Goal: Contribute content: Contribute content

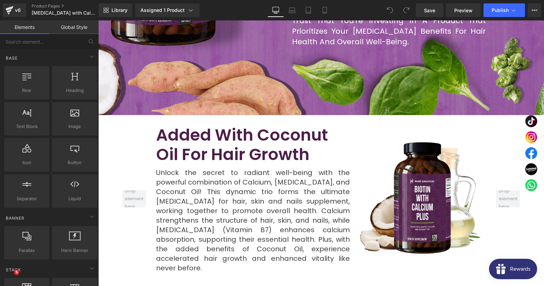
scroll to position [624, 0]
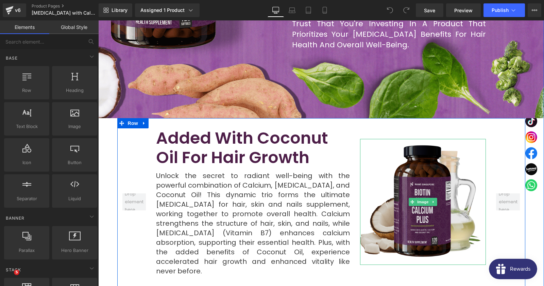
click at [431, 139] on img at bounding box center [423, 202] width 126 height 126
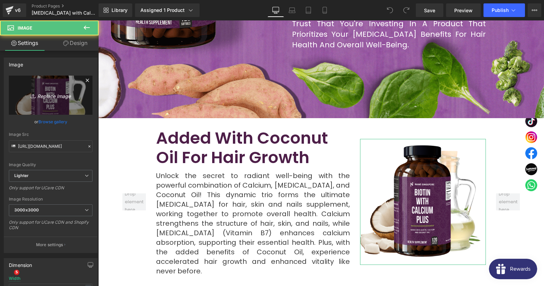
click at [46, 100] on link "Replace Image" at bounding box center [51, 94] width 84 height 39
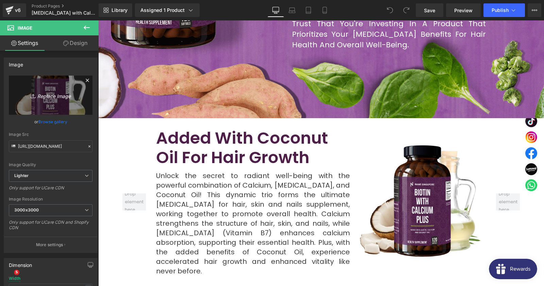
type input "C:\fakepath\2 (4).png"
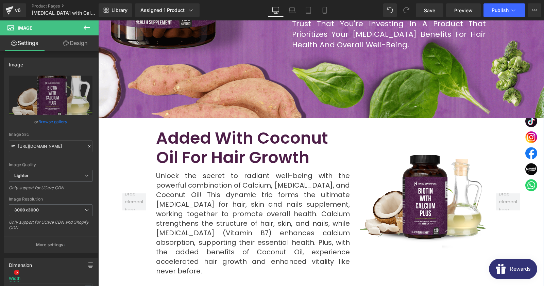
click at [225, 128] on h2 "Added With Coconut Oil For Hair Growth" at bounding box center [253, 147] width 194 height 39
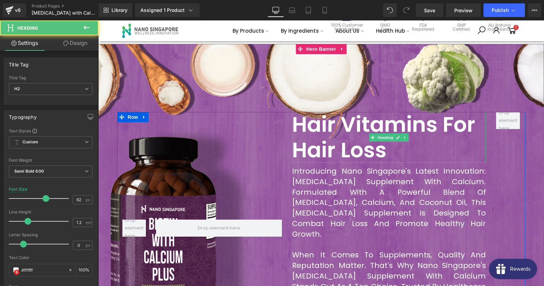
click at [325, 124] on h2 "Hair Vitamins For Hair Loss" at bounding box center [389, 137] width 194 height 51
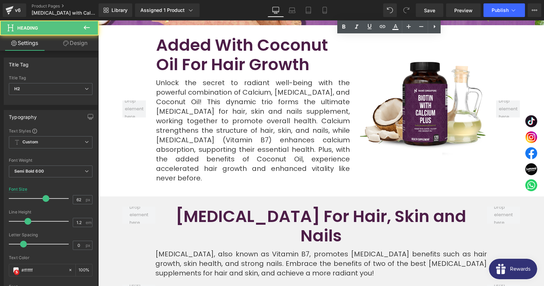
scroll to position [771, 0]
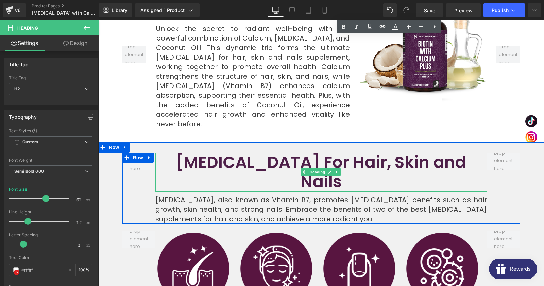
click at [289, 152] on h2 "[MEDICAL_DATA] For Hair, Skin and Nails" at bounding box center [321, 171] width 332 height 39
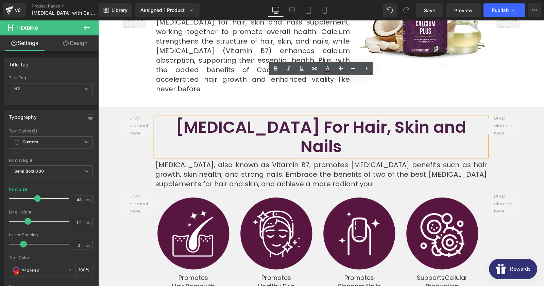
scroll to position [808, 0]
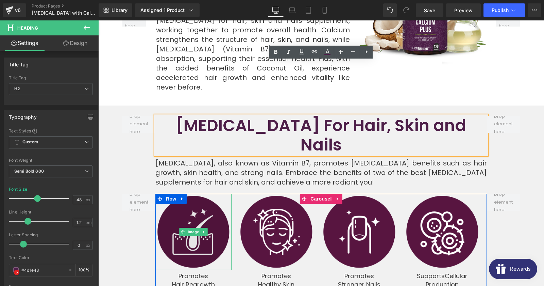
click at [202, 227] on li at bounding box center [204, 231] width 7 height 8
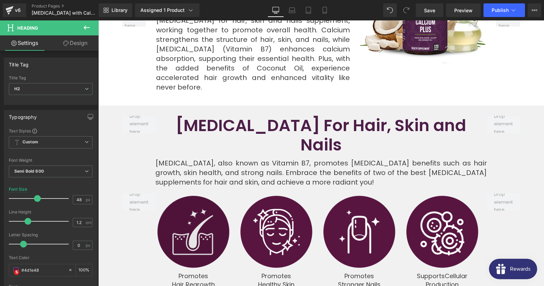
drag, startPoint x: 162, startPoint y: 152, endPoint x: 167, endPoint y: 152, distance: 5.1
click at [162, 193] on img at bounding box center [193, 231] width 76 height 76
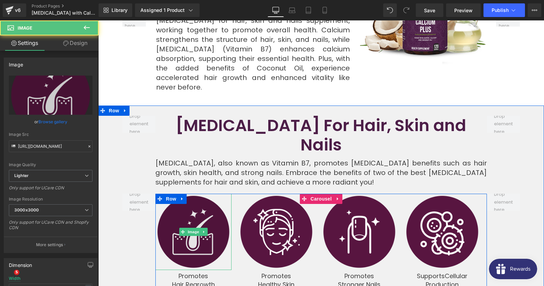
click at [167, 193] on img at bounding box center [193, 231] width 76 height 76
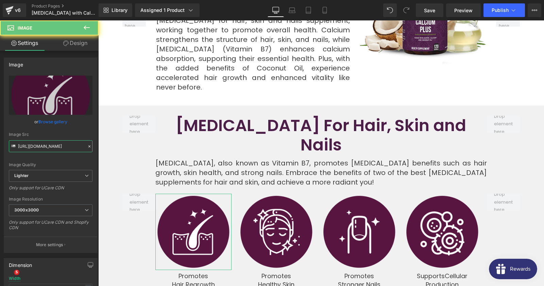
click at [45, 141] on input "[URL][DOMAIN_NAME]" at bounding box center [51, 146] width 84 height 12
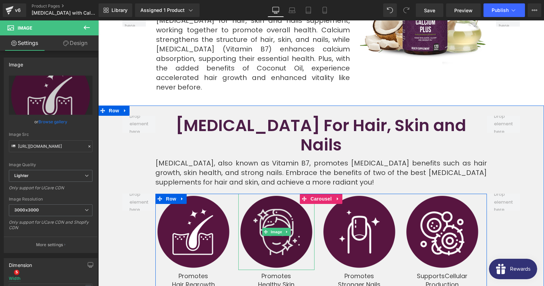
click at [269, 193] on img at bounding box center [276, 231] width 76 height 76
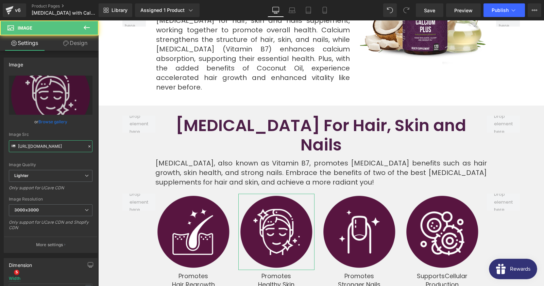
click at [46, 150] on input "[URL][DOMAIN_NAME]" at bounding box center [51, 146] width 84 height 12
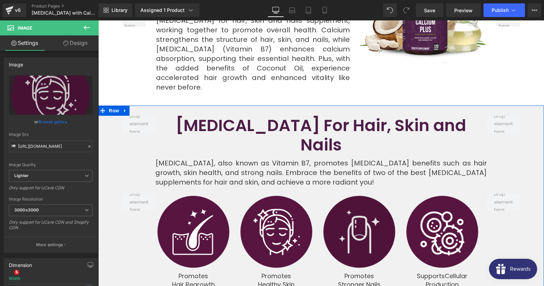
click at [353, 193] on img at bounding box center [359, 231] width 76 height 76
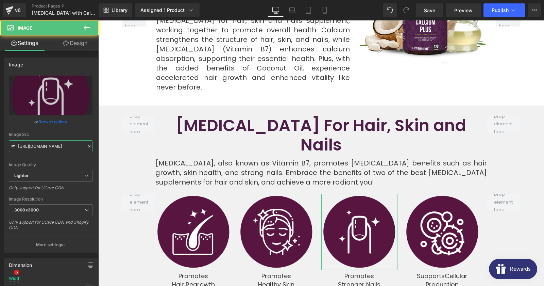
click at [39, 145] on input "[URL][DOMAIN_NAME]" at bounding box center [51, 146] width 84 height 12
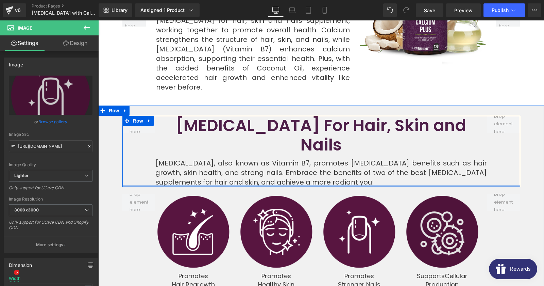
click at [434, 193] on img at bounding box center [442, 231] width 76 height 76
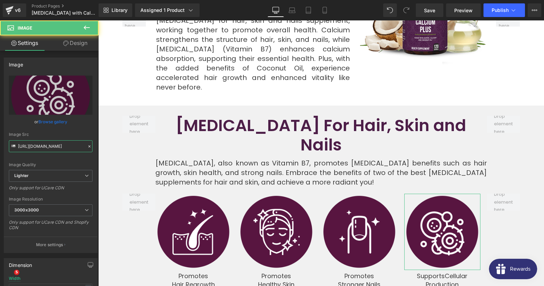
click at [49, 150] on input "[URL][DOMAIN_NAME]" at bounding box center [51, 146] width 84 height 12
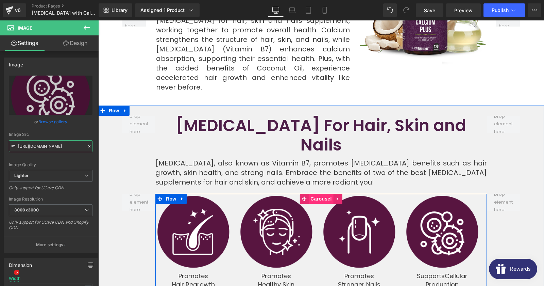
click at [325, 193] on span "Carousel" at bounding box center [321, 198] width 24 height 10
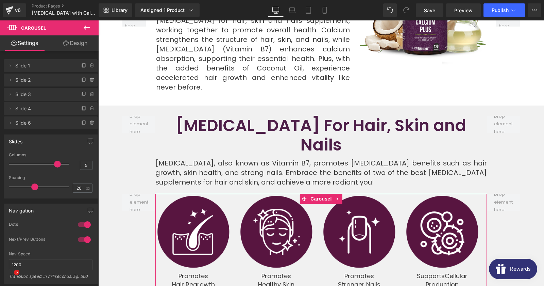
click at [21, 122] on span "Slide 6" at bounding box center [43, 122] width 57 height 13
click at [15, 124] on li "Delete Cancel Slide 6 Slide 6 Name Slide 6" at bounding box center [51, 122] width 94 height 13
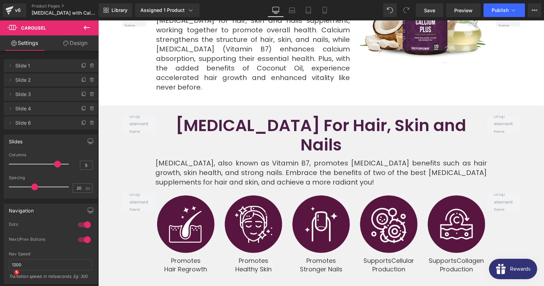
click at [60, 166] on span at bounding box center [57, 164] width 7 height 7
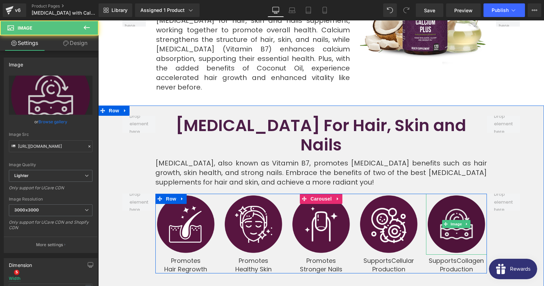
click at [449, 193] on img at bounding box center [456, 223] width 61 height 61
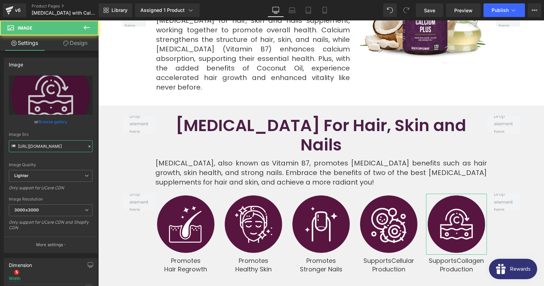
click at [47, 148] on input "[URL][DOMAIN_NAME]" at bounding box center [51, 146] width 84 height 12
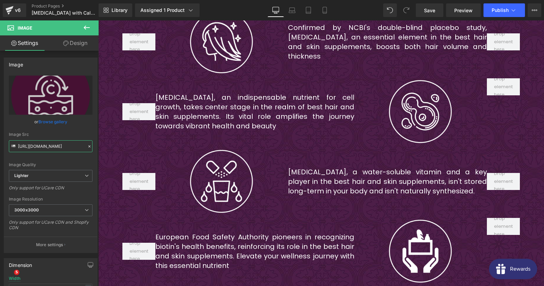
scroll to position [992, 0]
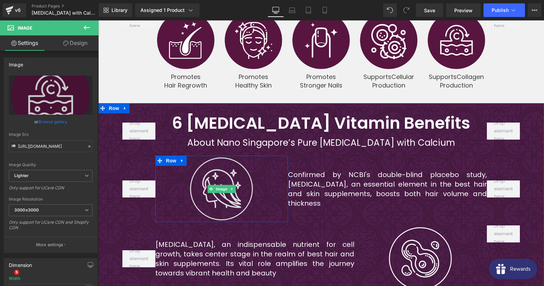
click at [224, 155] on img at bounding box center [221, 188] width 66 height 66
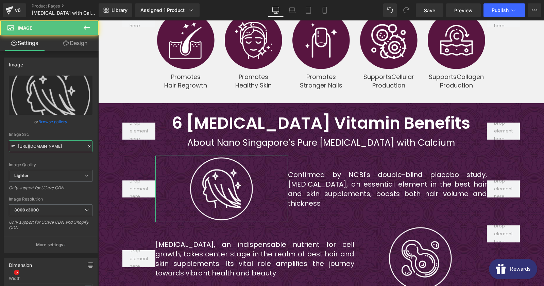
click at [61, 149] on input "[URL][DOMAIN_NAME]" at bounding box center [51, 146] width 84 height 12
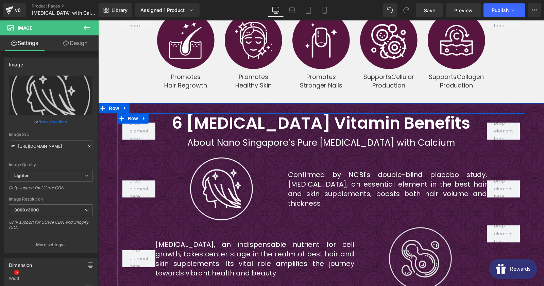
click at [409, 225] on img at bounding box center [420, 258] width 66 height 66
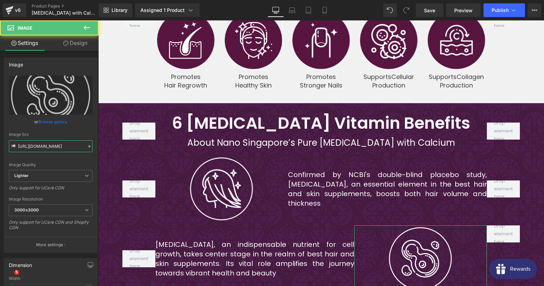
click at [70, 146] on input "[URL][DOMAIN_NAME]" at bounding box center [51, 146] width 84 height 12
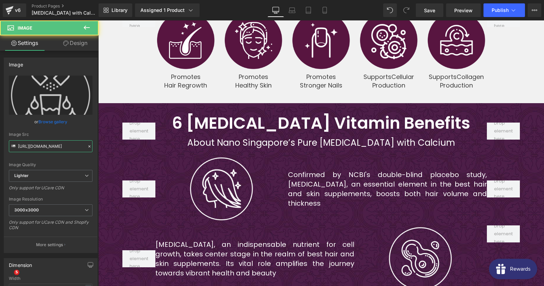
click at [47, 149] on input "[URL][DOMAIN_NAME]" at bounding box center [51, 146] width 84 height 12
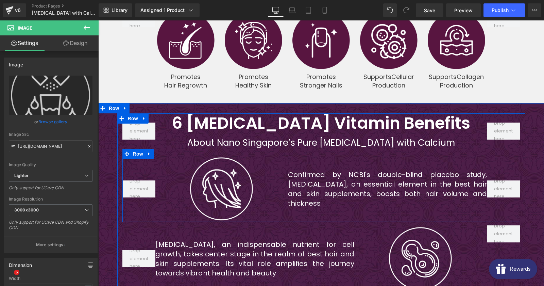
scroll to position [1138, 0]
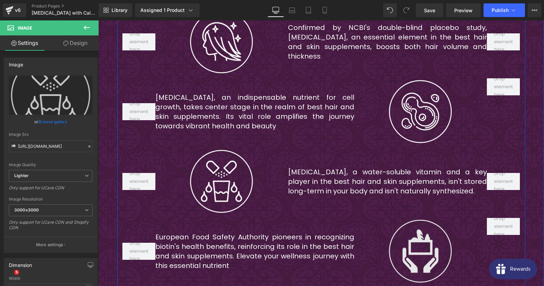
click at [399, 218] on img at bounding box center [420, 251] width 66 height 66
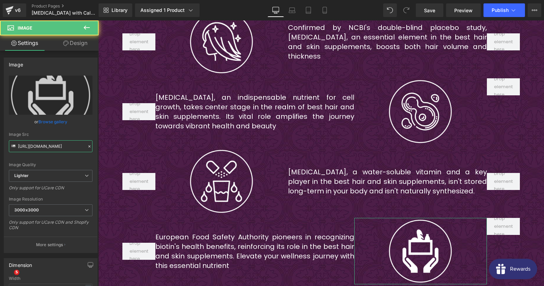
click at [44, 150] on input "[URL][DOMAIN_NAME]" at bounding box center [51, 146] width 84 height 12
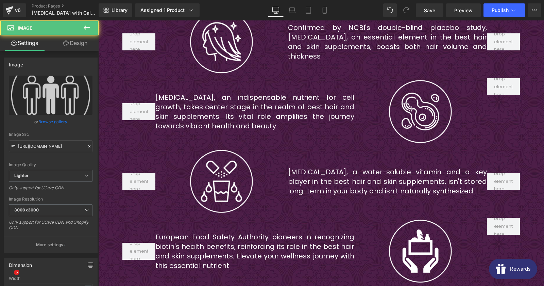
click at [66, 144] on input "[URL][DOMAIN_NAME]" at bounding box center [51, 146] width 84 height 12
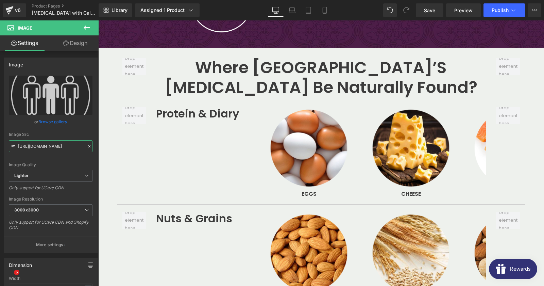
scroll to position [1542, 0]
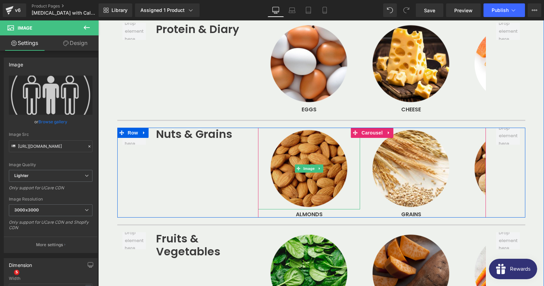
click at [313, 128] on img at bounding box center [309, 169] width 82 height 82
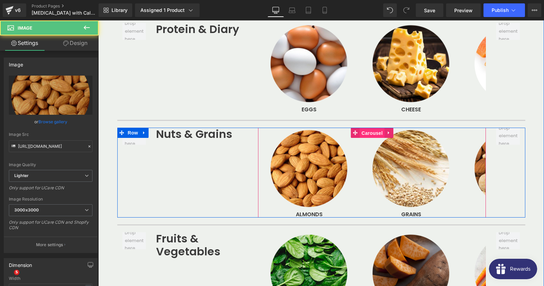
click at [363, 128] on span "Carousel" at bounding box center [372, 133] width 24 height 10
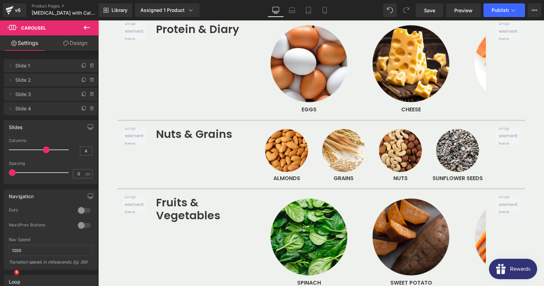
click at [44, 149] on span at bounding box center [46, 149] width 7 height 7
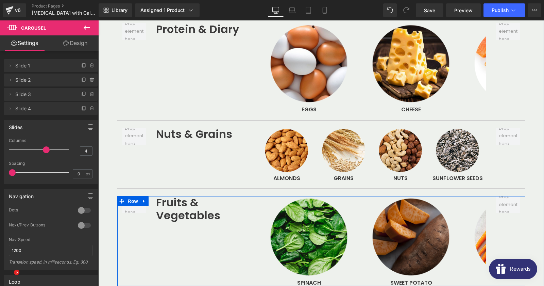
click at [191, 196] on div "Fruits & Vegetables Heading Image Spinach Text Block Image sweet potato Text Bl…" at bounding box center [321, 241] width 408 height 90
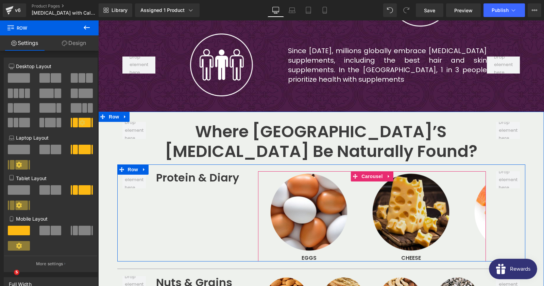
scroll to position [1396, 0]
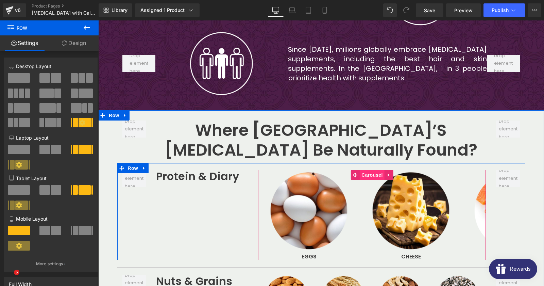
click at [367, 170] on span "Carousel" at bounding box center [372, 175] width 24 height 10
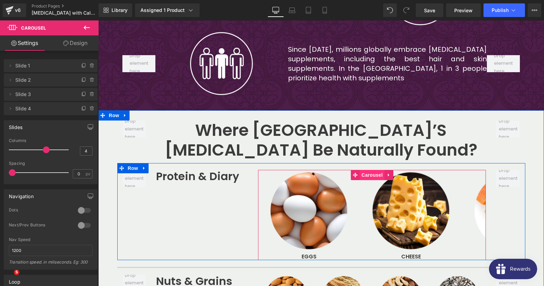
click at [366, 170] on span "Carousel" at bounding box center [372, 175] width 24 height 10
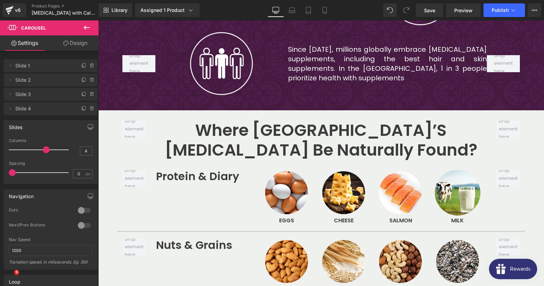
click at [45, 150] on span at bounding box center [46, 149] width 7 height 7
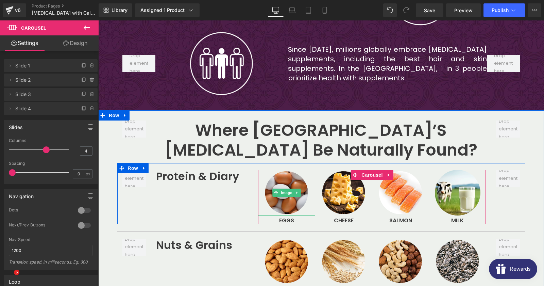
click at [291, 170] on img at bounding box center [287, 193] width 46 height 46
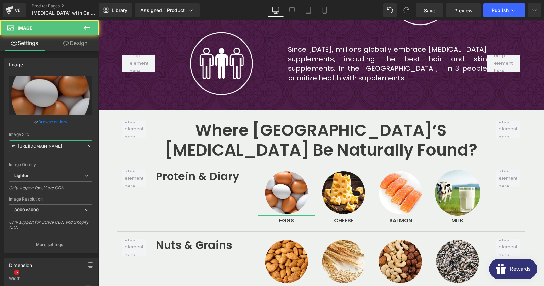
click at [32, 148] on input "[URL][DOMAIN_NAME]" at bounding box center [51, 146] width 84 height 12
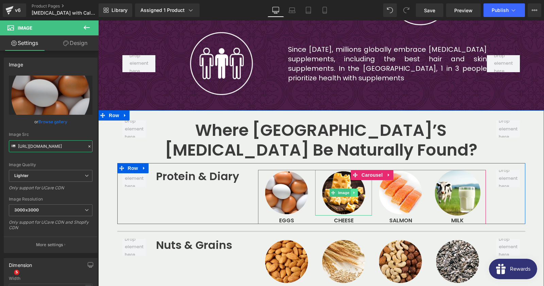
click at [354, 188] on link at bounding box center [354, 192] width 7 height 8
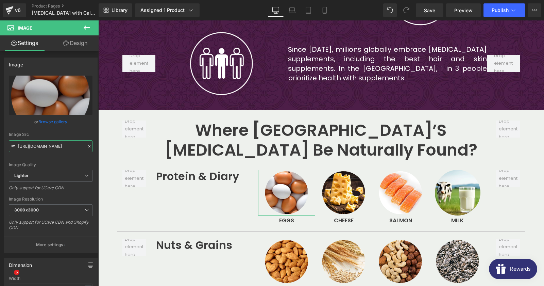
click at [53, 147] on input "[URL][DOMAIN_NAME]" at bounding box center [51, 146] width 84 height 12
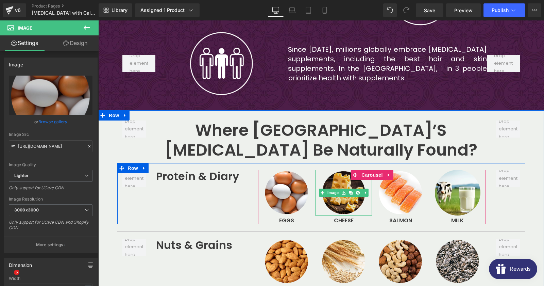
click at [351, 170] on img at bounding box center [344, 193] width 46 height 46
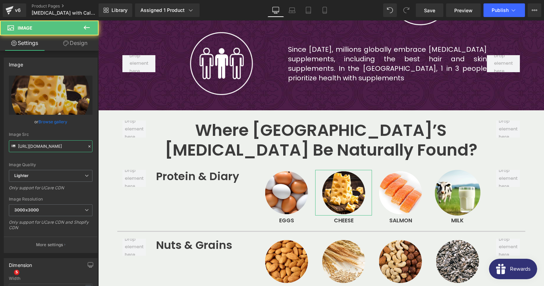
click at [53, 145] on input "[URL][DOMAIN_NAME]" at bounding box center [51, 146] width 84 height 12
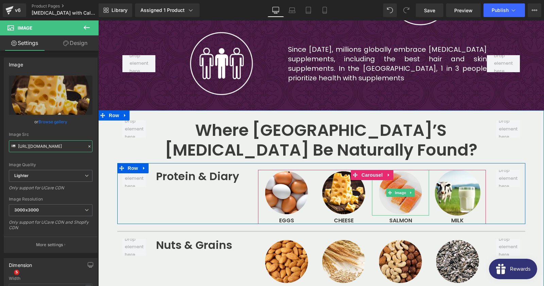
click at [391, 190] on icon at bounding box center [390, 192] width 4 height 4
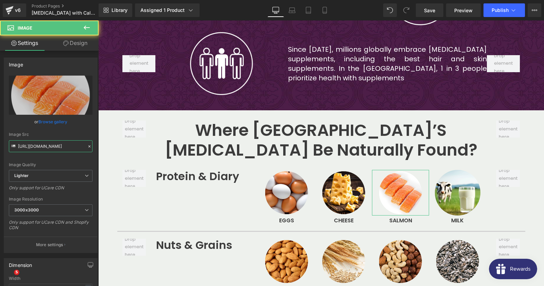
click at [50, 147] on input "[URL][DOMAIN_NAME]" at bounding box center [51, 146] width 84 height 12
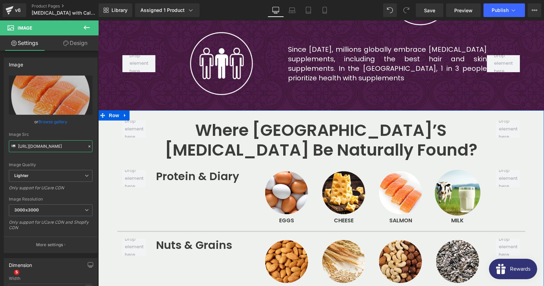
click at [463, 188] on span "Image" at bounding box center [458, 192] width 14 height 8
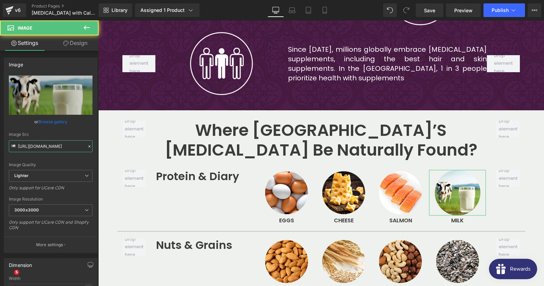
click at [53, 150] on input "[URL][DOMAIN_NAME]" at bounding box center [51, 146] width 84 height 12
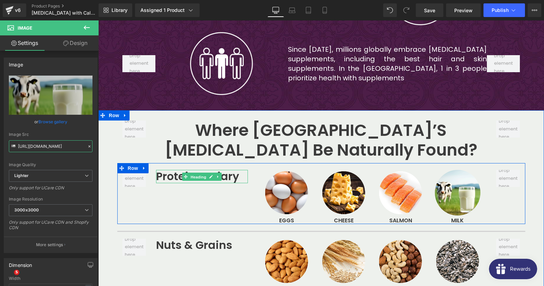
click at [195, 172] on span "Heading" at bounding box center [198, 176] width 18 height 8
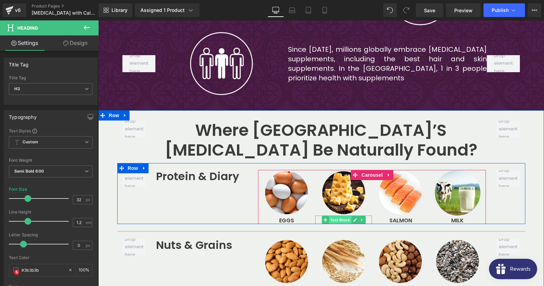
click at [341, 216] on span "Text Block" at bounding box center [340, 220] width 22 height 8
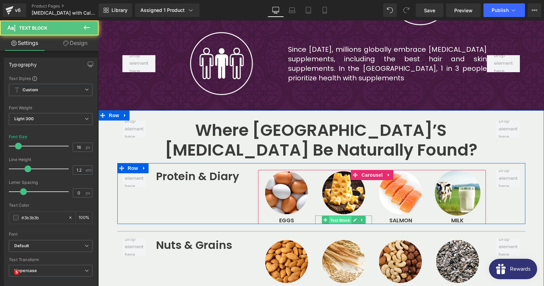
click at [341, 216] on span "Text Block" at bounding box center [340, 220] width 22 height 8
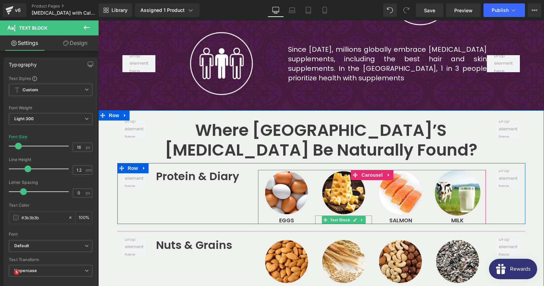
click at [370, 217] on p "cheese" at bounding box center [343, 220] width 57 height 6
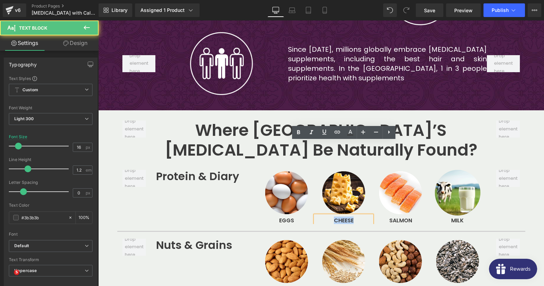
click at [370, 217] on p "cheese" at bounding box center [343, 220] width 57 height 6
copy strong "cheese"
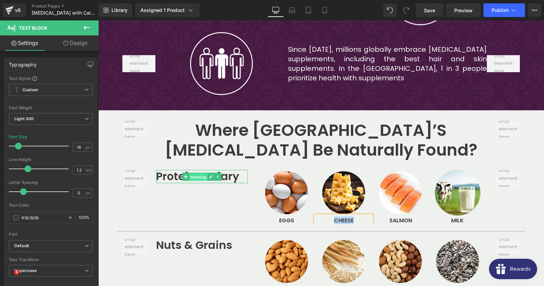
click at [198, 172] on span "Heading" at bounding box center [198, 176] width 18 height 8
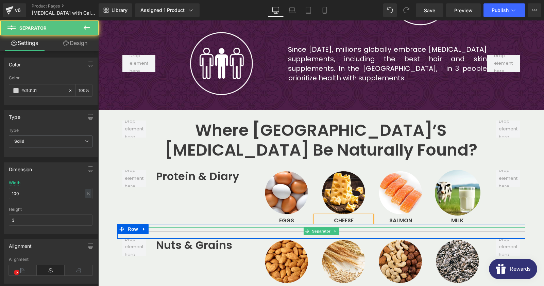
click at [156, 231] on hr at bounding box center [321, 233] width 408 height 4
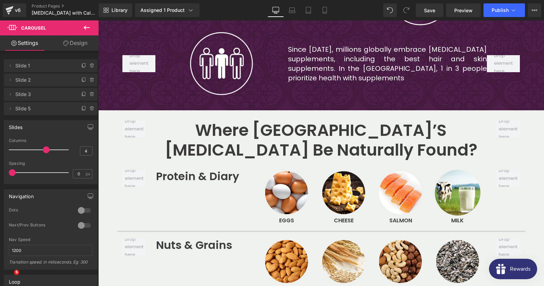
click at [45, 149] on span at bounding box center [46, 149] width 7 height 7
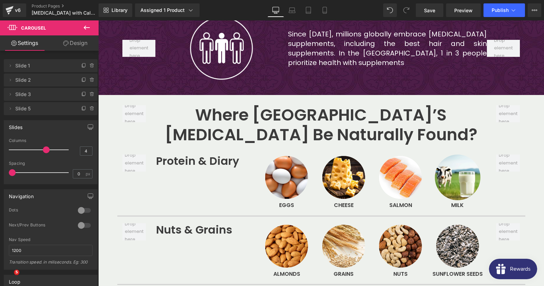
scroll to position [1432, 0]
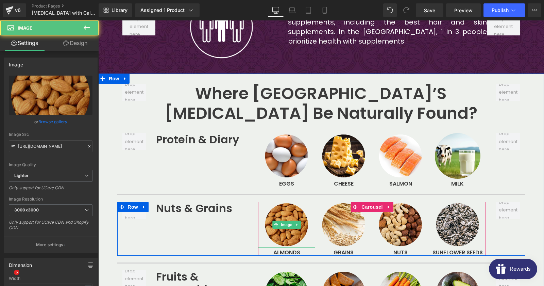
click at [272, 202] on img at bounding box center [287, 225] width 46 height 46
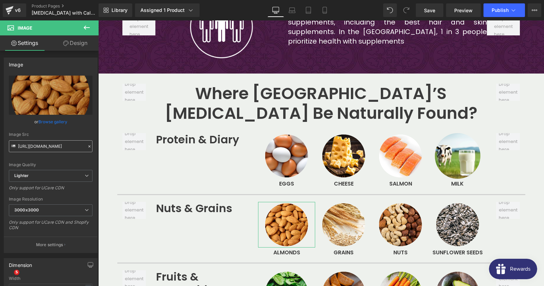
click at [48, 142] on input "[URL][DOMAIN_NAME]" at bounding box center [51, 146] width 84 height 12
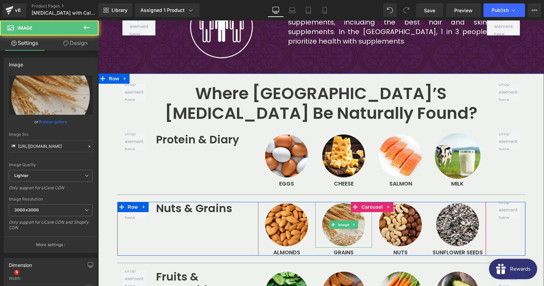
click at [331, 202] on img at bounding box center [344, 225] width 46 height 46
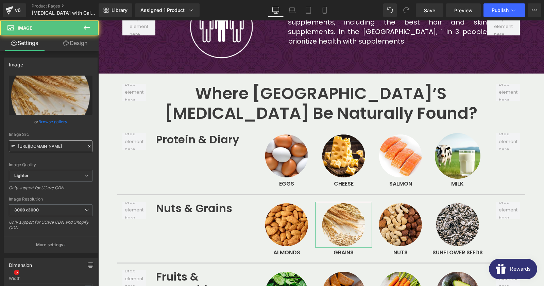
click at [57, 145] on input "[URL][DOMAIN_NAME]" at bounding box center [51, 146] width 84 height 12
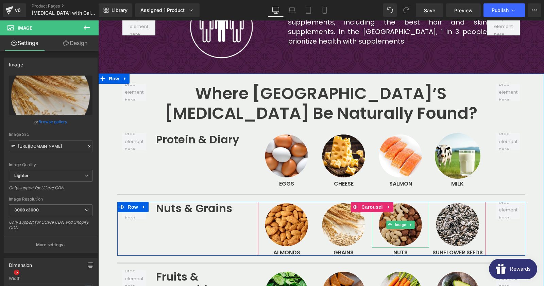
click at [388, 202] on img at bounding box center [401, 225] width 46 height 46
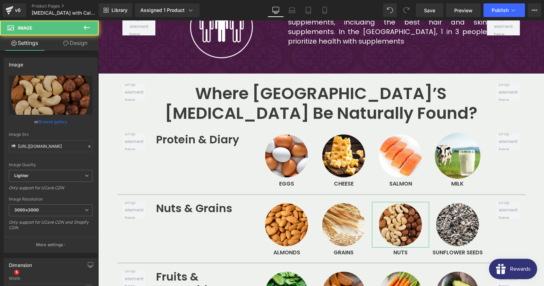
click at [48, 156] on div "Image Quality Lighter Lightest Lighter Lighter Lightest Only support for UCare …" at bounding box center [51, 122] width 84 height 94
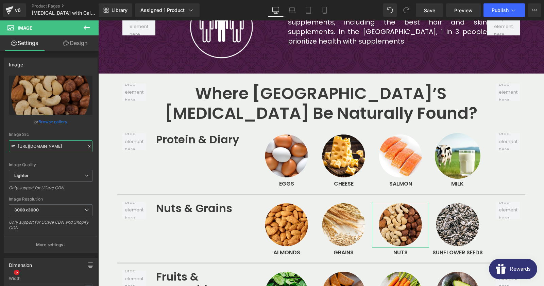
click at [47, 151] on input "[URL][DOMAIN_NAME]" at bounding box center [51, 146] width 84 height 12
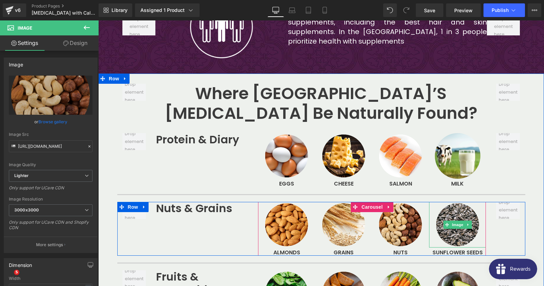
click at [448, 202] on img at bounding box center [458, 225] width 46 height 46
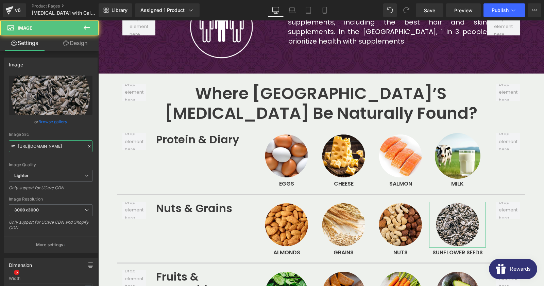
click at [44, 148] on input "[URL][DOMAIN_NAME]" at bounding box center [51, 146] width 84 height 12
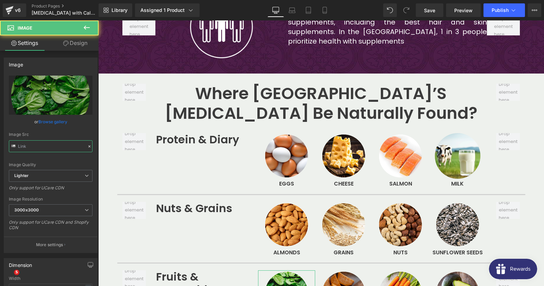
type input "[URL][DOMAIN_NAME]"
click at [65, 141] on input "[URL][DOMAIN_NAME]" at bounding box center [51, 146] width 84 height 12
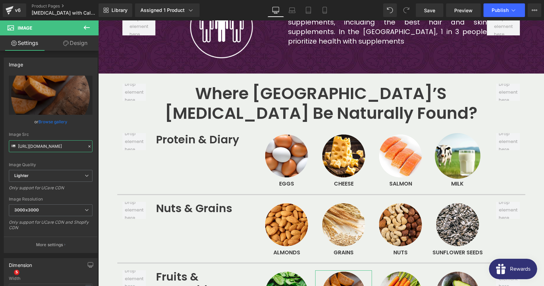
click at [59, 147] on input "[URL][DOMAIN_NAME]" at bounding box center [51, 146] width 84 height 12
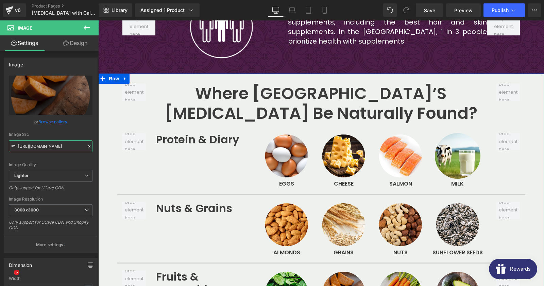
drag, startPoint x: 393, startPoint y: 219, endPoint x: 390, endPoint y: 229, distance: 10.3
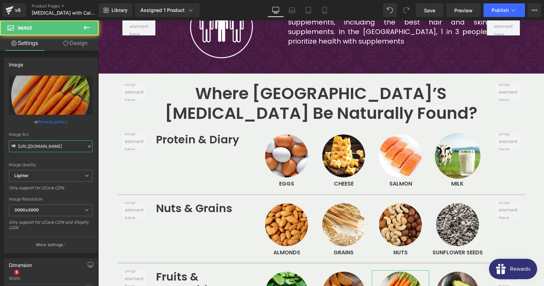
click at [51, 149] on input "[URL][DOMAIN_NAME]" at bounding box center [51, 146] width 84 height 12
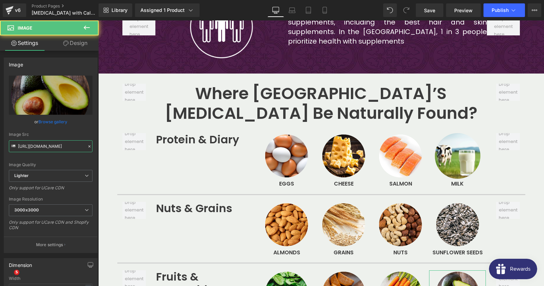
click at [58, 144] on input "[URL][DOMAIN_NAME]" at bounding box center [51, 146] width 84 height 12
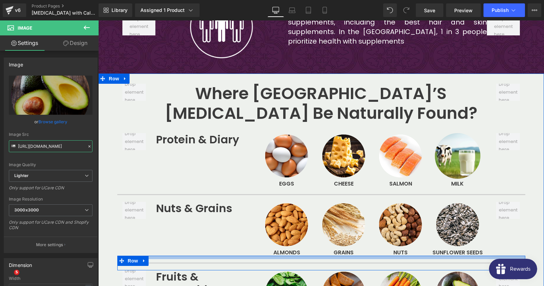
click at [98, 20] on div at bounding box center [98, 20] width 0 height 0
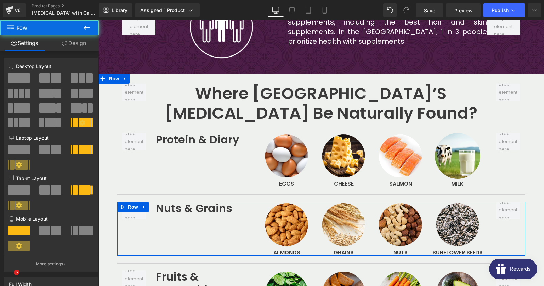
click at [446, 254] on div at bounding box center [321, 255] width 408 height 2
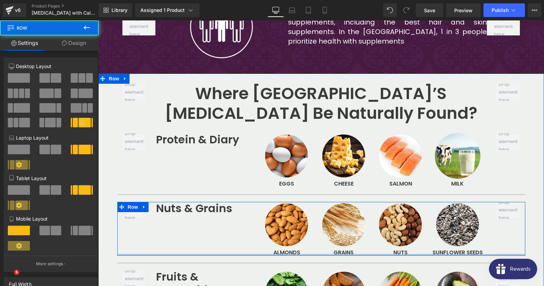
click at [446, 254] on div at bounding box center [321, 255] width 408 height 2
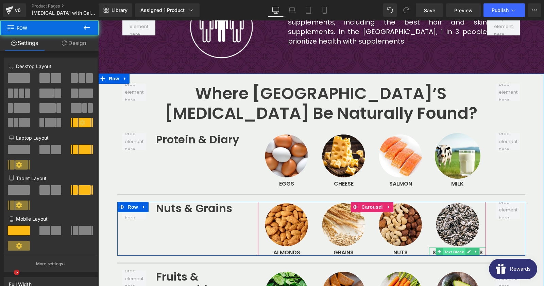
click at [449, 248] on span "Text Block" at bounding box center [454, 252] width 22 height 8
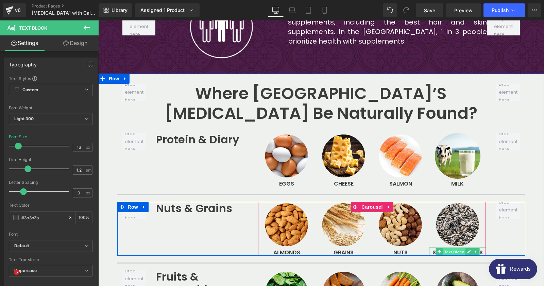
click at [449, 248] on span "Text Block" at bounding box center [454, 252] width 22 height 8
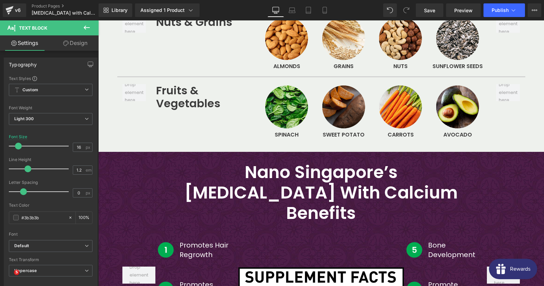
scroll to position [1616, 0]
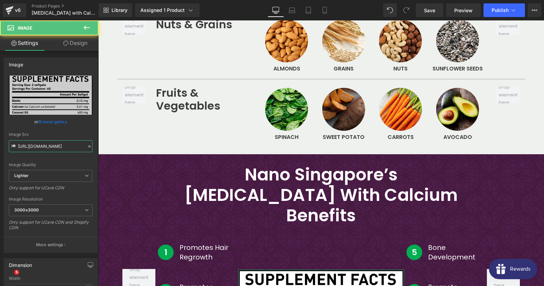
click at [54, 146] on input "[URL][DOMAIN_NAME]" at bounding box center [51, 146] width 84 height 12
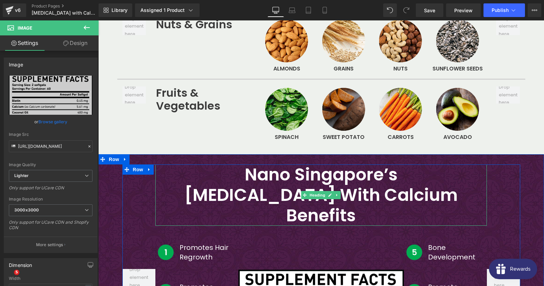
click at [267, 164] on h2 "Nano Singapore’s" at bounding box center [321, 174] width 332 height 20
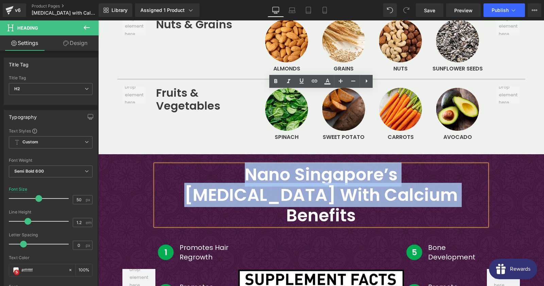
drag, startPoint x: 249, startPoint y: 100, endPoint x: 445, endPoint y: 120, distance: 197.6
click at [445, 164] on div "Nano Singapore’s [MEDICAL_DATA] with Calcium Benefits" at bounding box center [321, 194] width 332 height 61
copy div "Nano Singapore’s [MEDICAL_DATA] with Calcium Benefits"
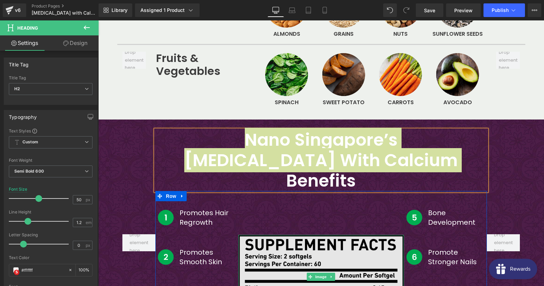
scroll to position [1653, 0]
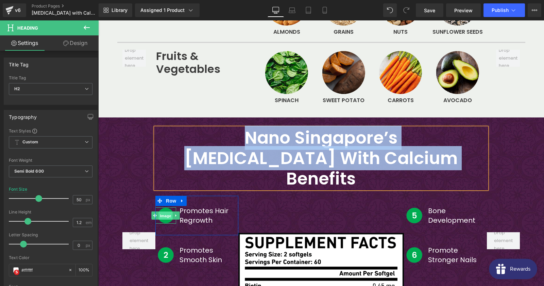
click at [164, 212] on span "Image" at bounding box center [166, 216] width 14 height 8
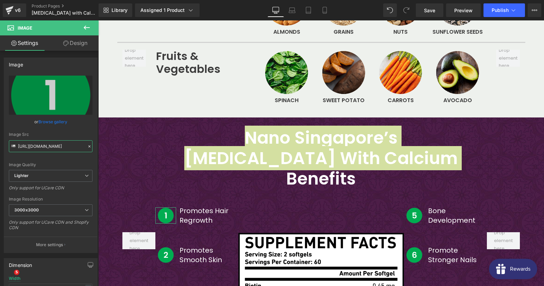
click at [47, 146] on input "[URL][DOMAIN_NAME]" at bounding box center [51, 146] width 84 height 12
copy div "Nano Singapore’s [MEDICAL_DATA] with Calcium Benefits"
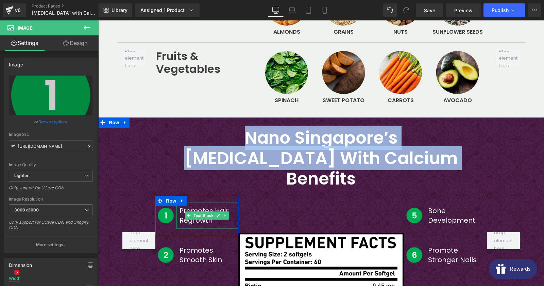
click at [198, 206] on p "Promotes Hair Regrowth" at bounding box center [207, 215] width 55 height 19
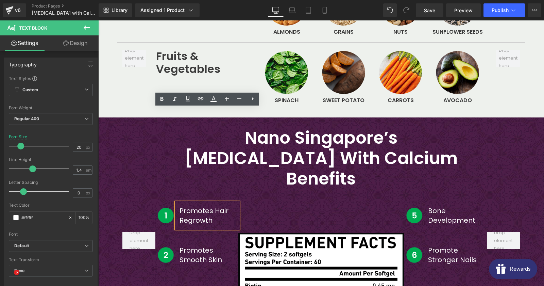
click at [201, 206] on p "Promotes Hair Regrowth" at bounding box center [207, 215] width 55 height 19
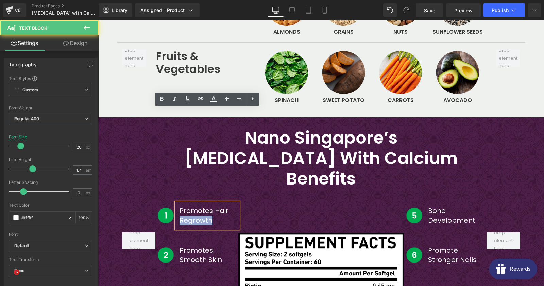
click at [201, 206] on p "Promotes Hair Regrowth" at bounding box center [207, 215] width 55 height 19
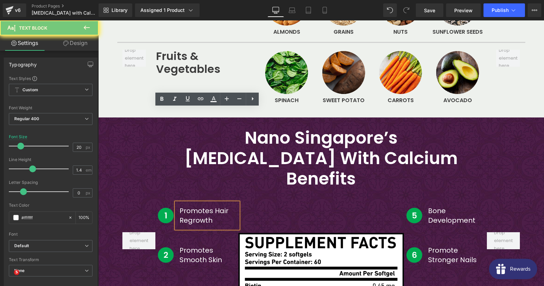
click at [201, 206] on p "Promotes Hair Regrowth" at bounding box center [207, 215] width 55 height 19
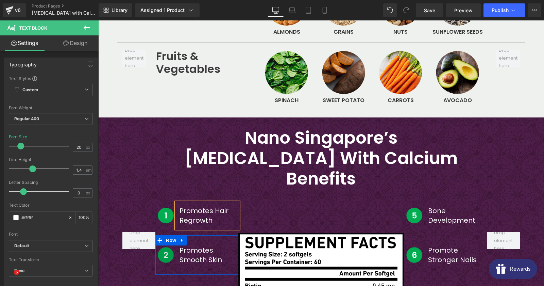
click at [168, 247] on img at bounding box center [165, 255] width 17 height 17
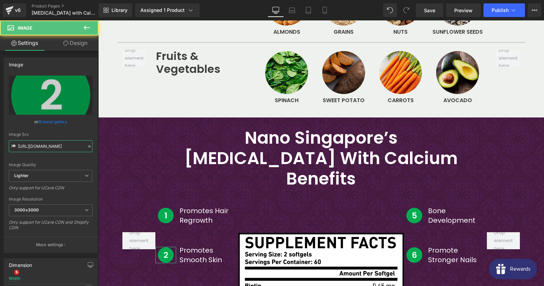
click at [50, 143] on input "[URL][DOMAIN_NAME]" at bounding box center [51, 146] width 84 height 12
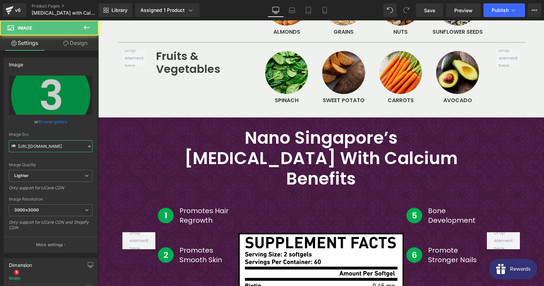
click at [35, 147] on input "[URL][DOMAIN_NAME]" at bounding box center [51, 146] width 84 height 12
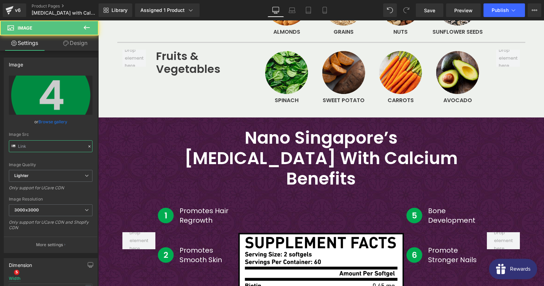
type input "[URL][DOMAIN_NAME]"
click at [64, 145] on input "[URL][DOMAIN_NAME]" at bounding box center [51, 146] width 84 height 12
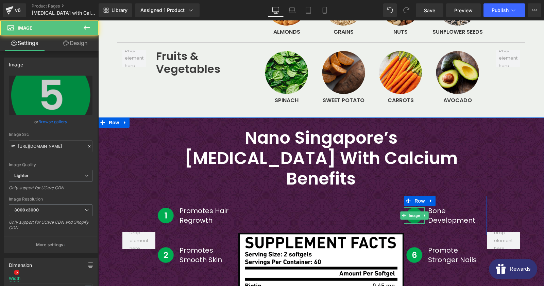
click at [416, 207] on img at bounding box center [414, 215] width 17 height 17
click at [27, 146] on input "[URL][DOMAIN_NAME]" at bounding box center [51, 146] width 84 height 12
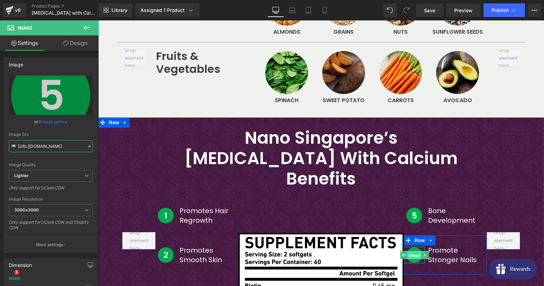
click at [419, 251] on span "Image" at bounding box center [414, 255] width 14 height 8
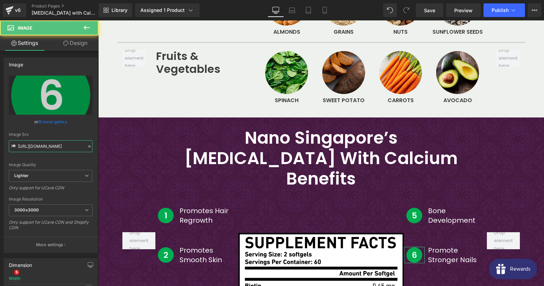
click at [34, 145] on input "[URL][DOMAIN_NAME]" at bounding box center [51, 146] width 84 height 12
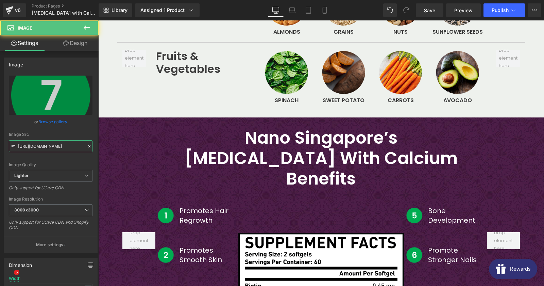
click at [62, 147] on input "[URL][DOMAIN_NAME]" at bounding box center [51, 146] width 84 height 12
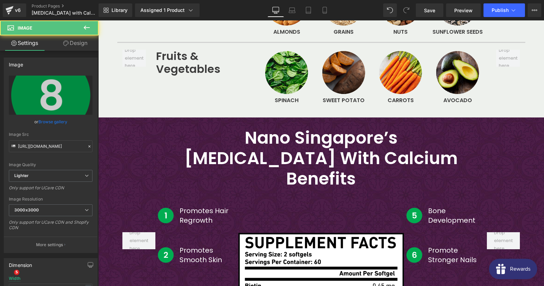
click at [44, 153] on div "Image Quality Lighter Lightest Lighter Lighter Lightest Only support for UCare …" at bounding box center [51, 122] width 84 height 94
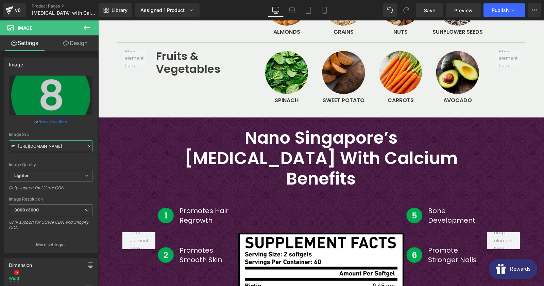
click at [43, 145] on input "[URL][DOMAIN_NAME]" at bounding box center [51, 146] width 84 height 12
click at [204, 251] on span "Text Block" at bounding box center [203, 255] width 22 height 8
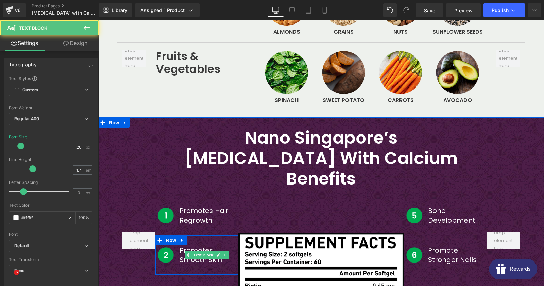
click at [227, 245] on p "Promotes Smooth Skin" at bounding box center [207, 254] width 55 height 19
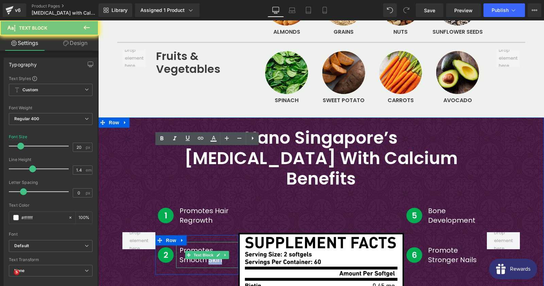
click at [227, 245] on p "Promotes Smooth Skin" at bounding box center [207, 254] width 55 height 19
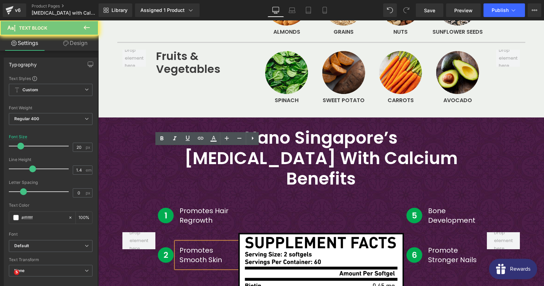
click at [227, 245] on p "Promotes Smooth Skin" at bounding box center [207, 254] width 55 height 19
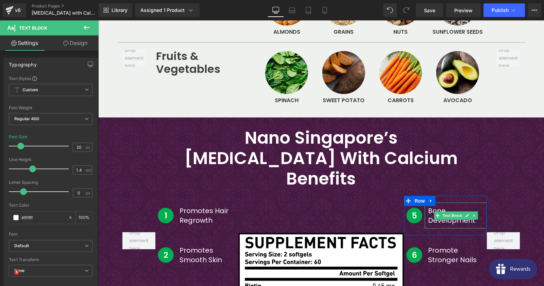
click at [432, 206] on p "Bone Development" at bounding box center [455, 215] width 55 height 19
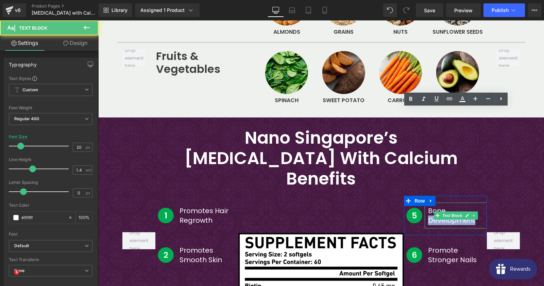
click at [432, 206] on p "Bone Development" at bounding box center [455, 215] width 55 height 19
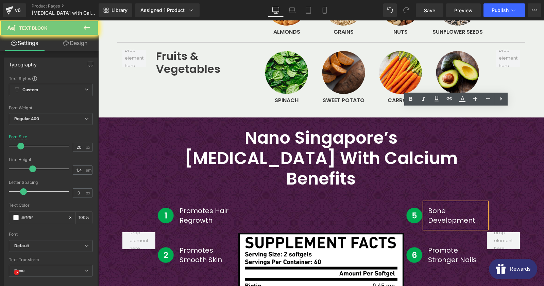
click at [432, 206] on p "Bone Development" at bounding box center [455, 215] width 55 height 19
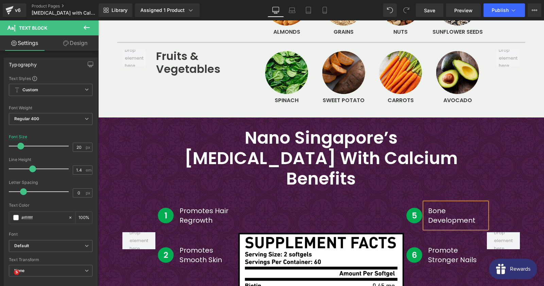
click at [459, 245] on p "Promote Stronger Nails" at bounding box center [455, 254] width 55 height 19
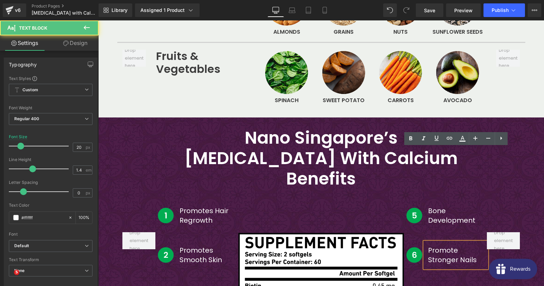
click at [433, 245] on p "Promote Stronger Nails" at bounding box center [455, 254] width 55 height 19
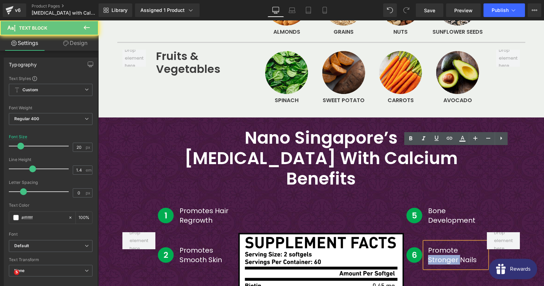
click at [433, 245] on p "Promote Stronger Nails" at bounding box center [455, 254] width 55 height 19
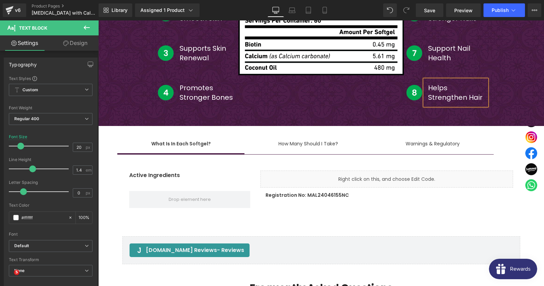
scroll to position [1836, 0]
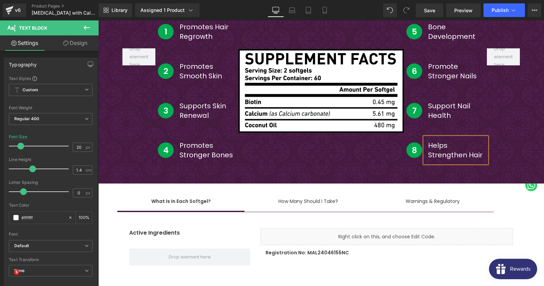
click at [98, 20] on div at bounding box center [98, 20] width 0 height 0
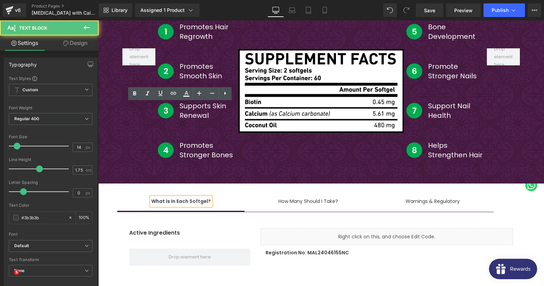
click at [135, 193] on span "What Is In Each Softgel? Text Block" at bounding box center [181, 201] width 128 height 17
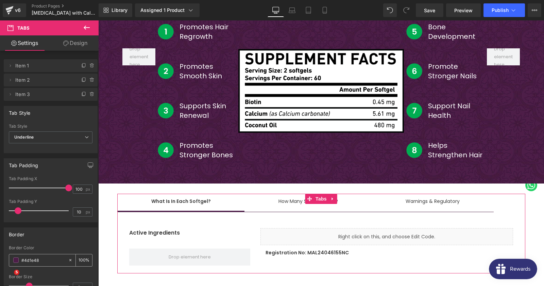
click at [45, 259] on input "#4d1e48" at bounding box center [43, 259] width 44 height 7
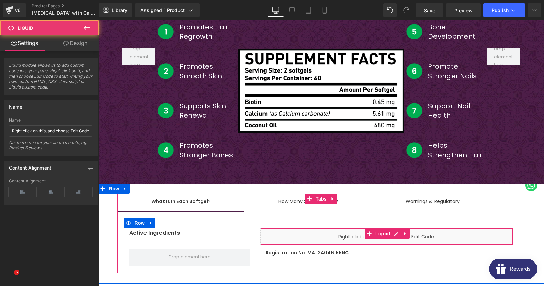
click at [284, 228] on div "Liquid" at bounding box center [386, 236] width 253 height 17
click at [386, 228] on span "Liquid" at bounding box center [383, 233] width 18 height 10
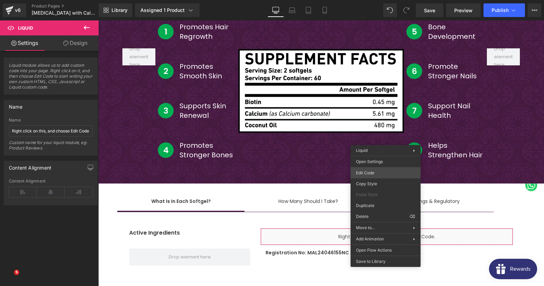
click at [376, 0] on div "Liquid You are previewing how the will restyle your page. You can not edit Elem…" at bounding box center [272, 0] width 544 height 0
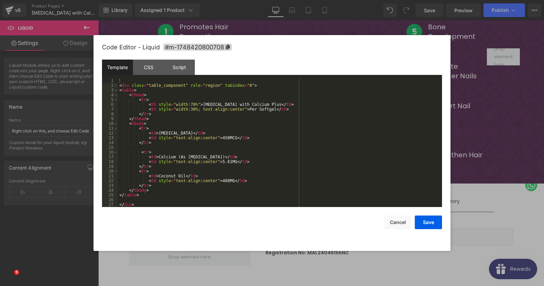
click at [191, 132] on div "< div class = "table_component" role = "region" tabindex = "0" > < table > < th…" at bounding box center [280, 147] width 324 height 138
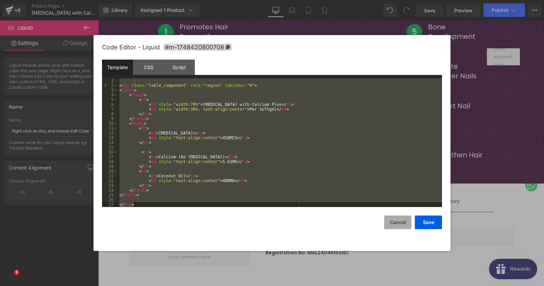
click at [396, 226] on button "Cancel" at bounding box center [397, 222] width 27 height 14
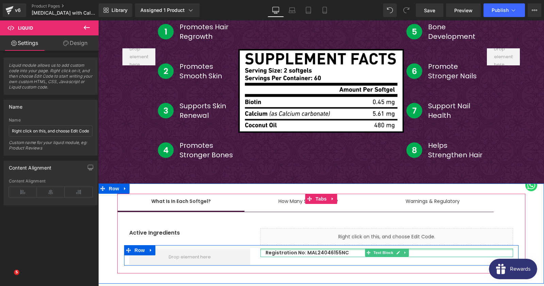
click at [346, 248] on div at bounding box center [386, 249] width 253 height 2
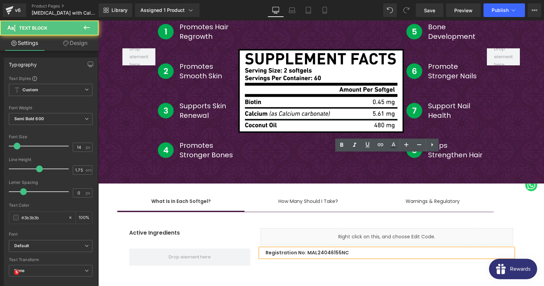
click at [341, 248] on p "Registration No: MAL24046155NC" at bounding box center [390, 252] width 248 height 9
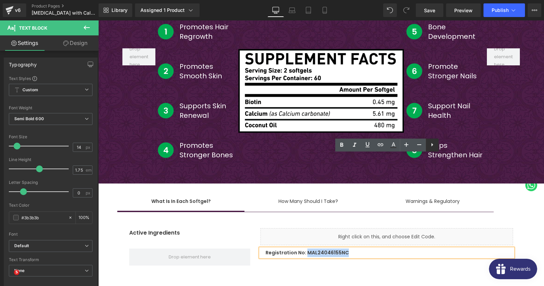
copy p "MAL24046155NC"
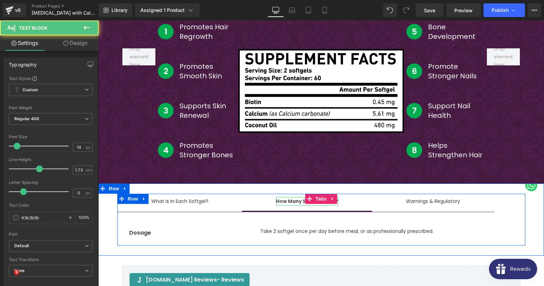
click at [299, 197] on div "How Many Should I Take?" at bounding box center [307, 201] width 62 height 9
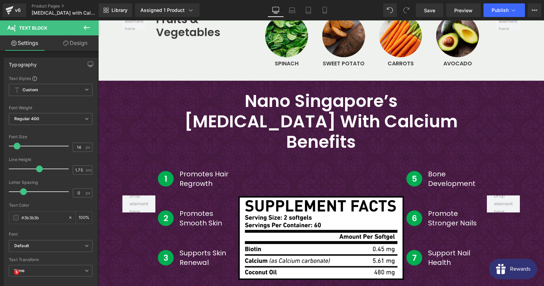
scroll to position [1542, 0]
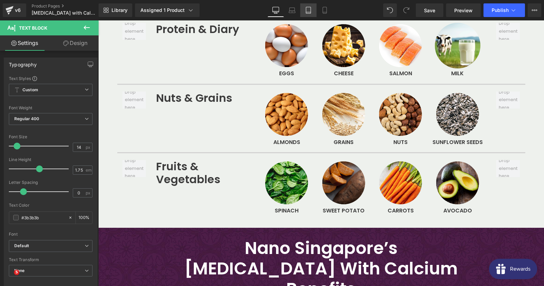
click at [306, 9] on icon at bounding box center [308, 10] width 5 height 6
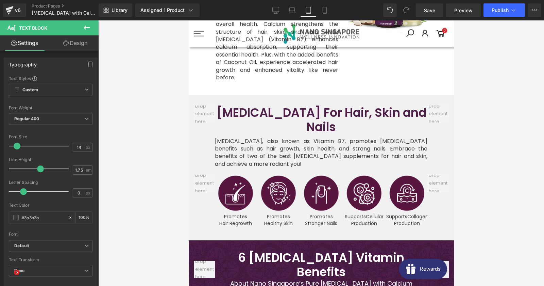
scroll to position [893, 0]
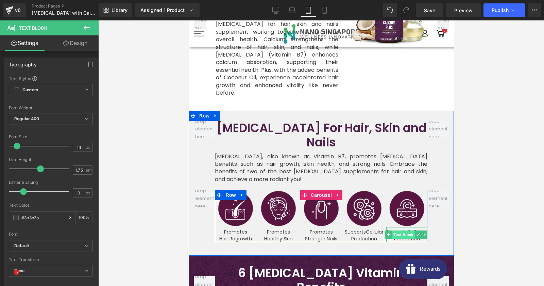
click at [407, 230] on span "Text Block" at bounding box center [403, 234] width 22 height 8
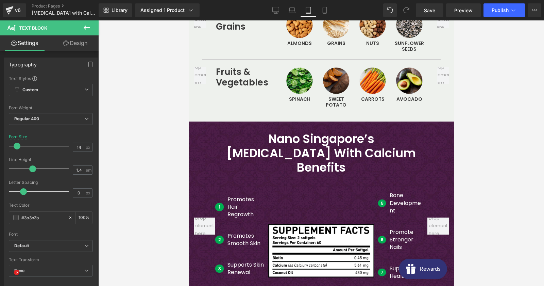
scroll to position [1627, 0]
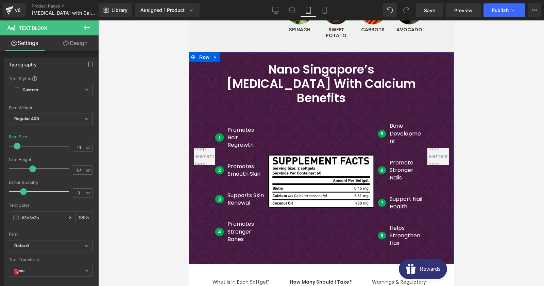
click at [221, 159] on div "Image" at bounding box center [219, 170] width 9 height 22
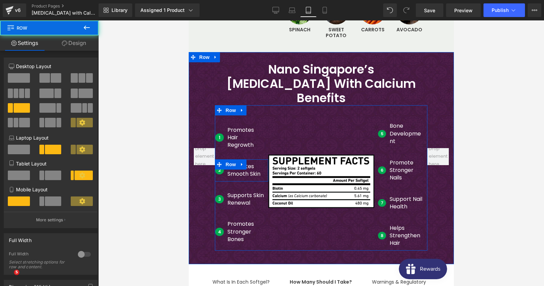
click at [221, 159] on div "Image" at bounding box center [219, 170] width 9 height 22
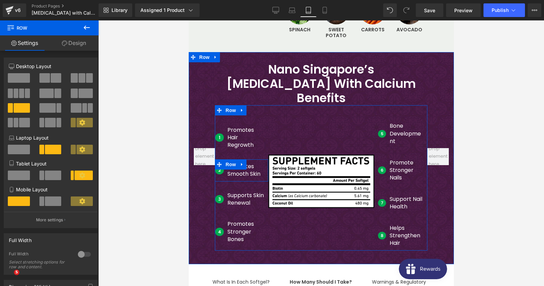
click at [219, 166] on span "Image" at bounding box center [219, 170] width 14 height 8
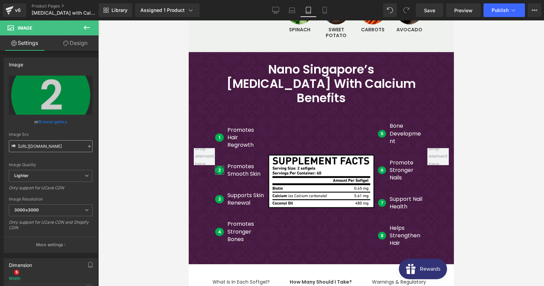
click at [29, 148] on input "[URL][DOMAIN_NAME]" at bounding box center [51, 146] width 84 height 12
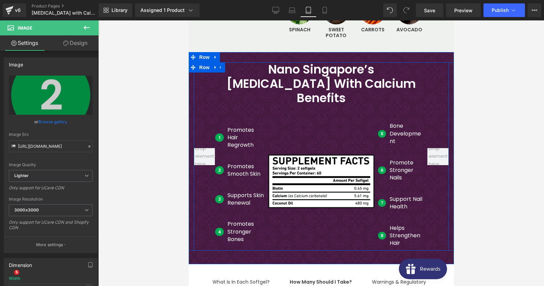
click at [216, 181] on div "Image Supports Skin Renewal Text Block Row" at bounding box center [241, 199] width 53 height 36
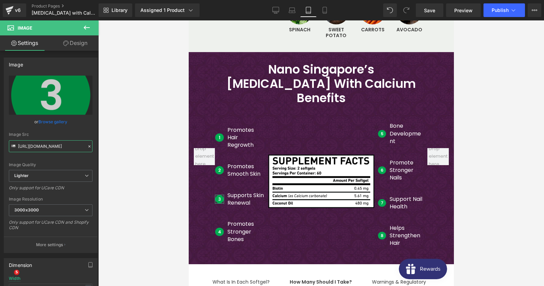
click at [72, 146] on input "[URL][DOMAIN_NAME]" at bounding box center [51, 146] width 84 height 12
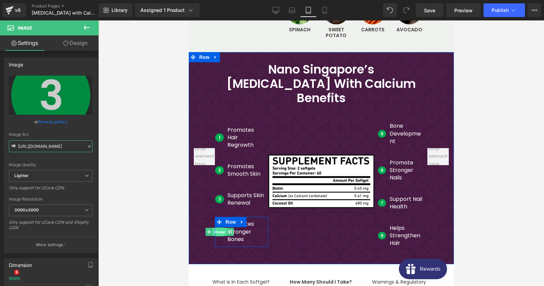
click at [221, 227] on span "Image" at bounding box center [219, 231] width 14 height 8
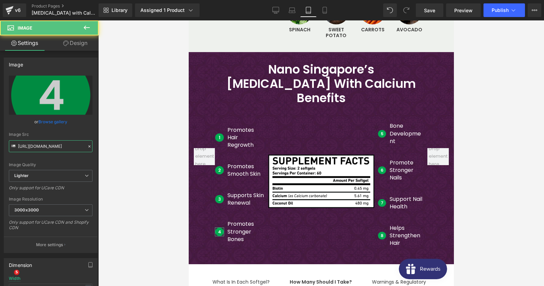
click at [56, 146] on input "[URL][DOMAIN_NAME]" at bounding box center [51, 146] width 84 height 12
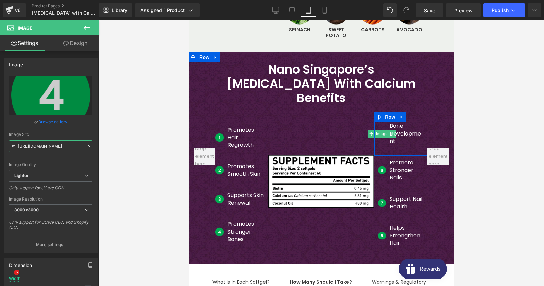
click at [383, 130] on span "Image" at bounding box center [382, 134] width 14 height 8
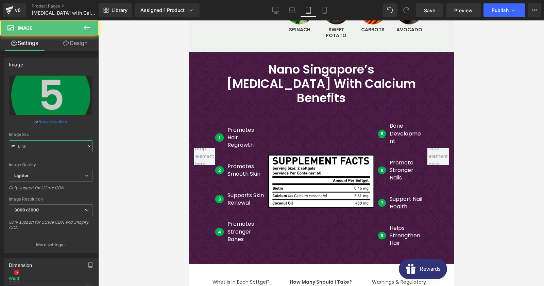
type input "[URL][DOMAIN_NAME]"
click at [62, 149] on input "[URL][DOMAIN_NAME]" at bounding box center [51, 146] width 84 height 12
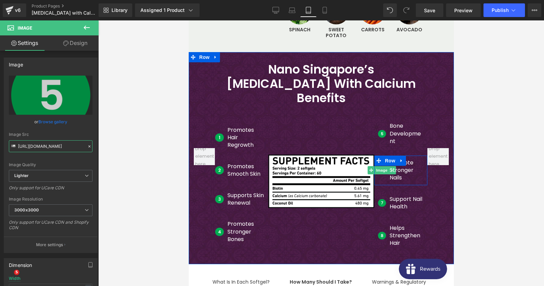
click at [380, 166] on span "Image" at bounding box center [382, 170] width 14 height 8
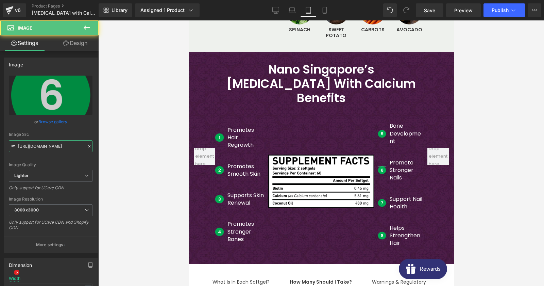
click at [61, 149] on input "[URL][DOMAIN_NAME]" at bounding box center [51, 146] width 84 height 12
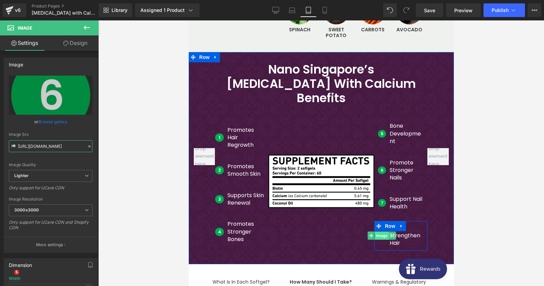
click at [378, 231] on span "Image" at bounding box center [382, 235] width 14 height 8
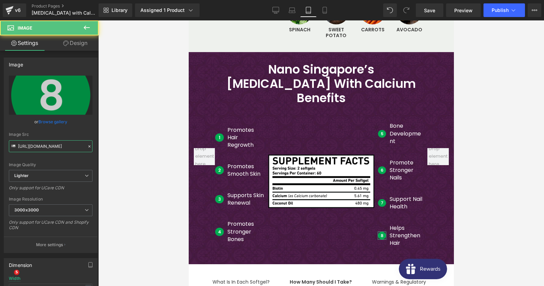
click at [44, 148] on input "[URL][DOMAIN_NAME]" at bounding box center [51, 146] width 84 height 12
